Goal: Transaction & Acquisition: Purchase product/service

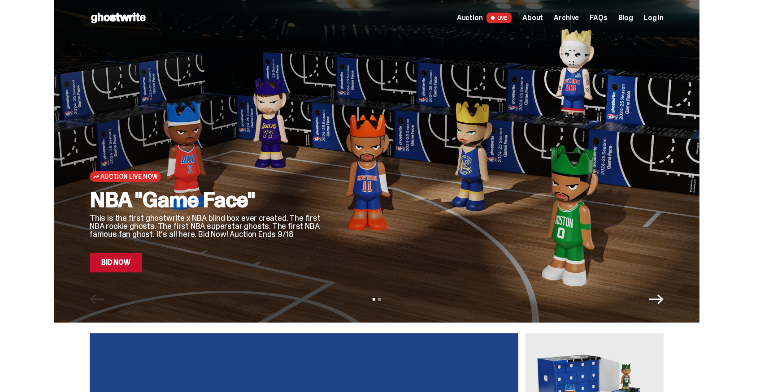
click at [121, 267] on link "Bid Now" at bounding box center [116, 263] width 52 height 20
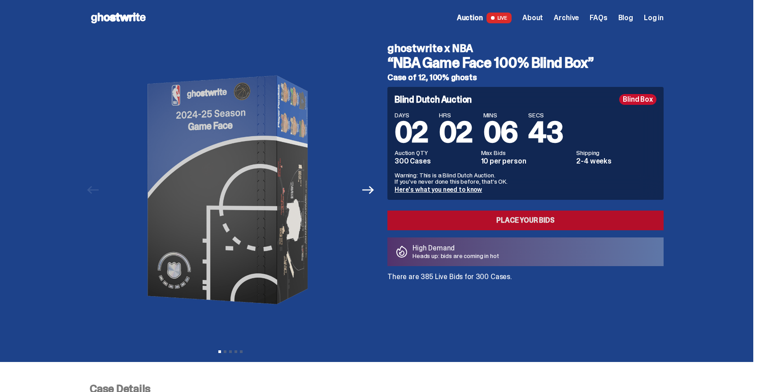
click at [563, 219] on link "Place your Bids" at bounding box center [525, 221] width 276 height 20
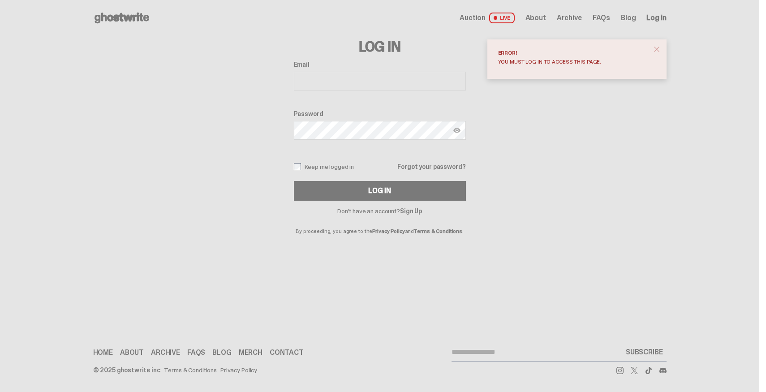
click at [252, 351] on link "Merch" at bounding box center [251, 352] width 24 height 7
click at [145, 22] on icon at bounding box center [121, 18] width 57 height 14
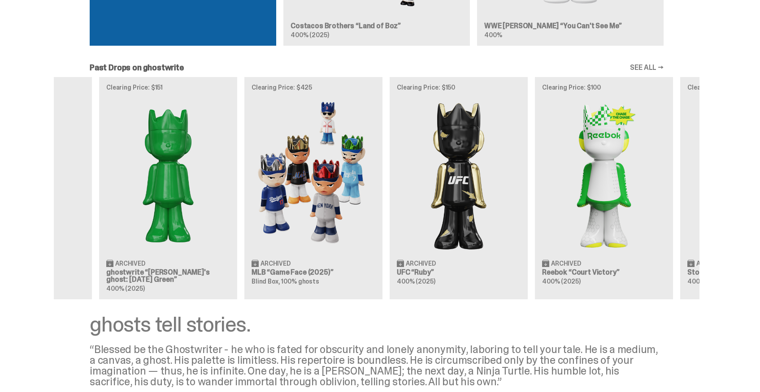
scroll to position [0, 290]
